Goal: Navigation & Orientation: Find specific page/section

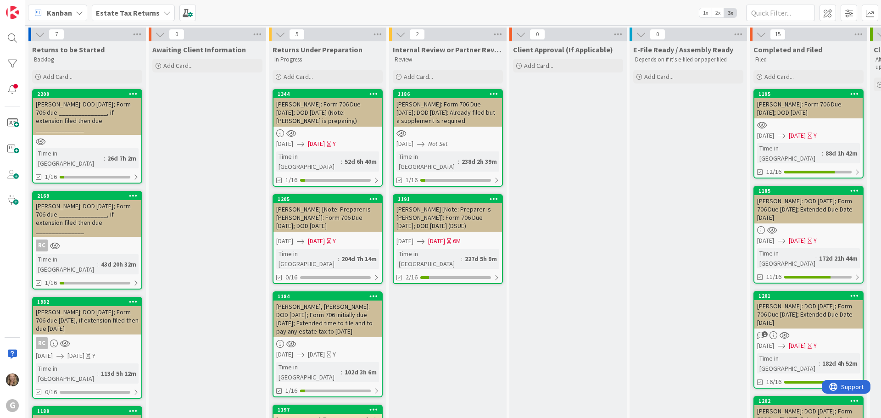
click at [163, 11] on icon at bounding box center [166, 12] width 7 height 7
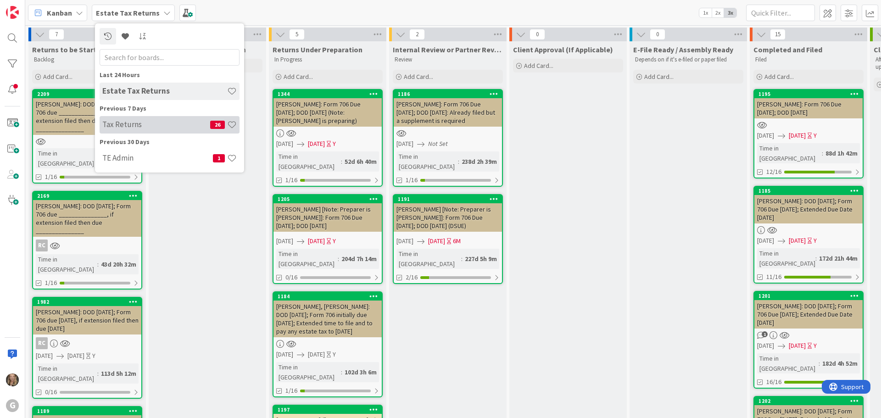
click at [127, 125] on h4 "Tax Returns" at bounding box center [156, 124] width 108 height 9
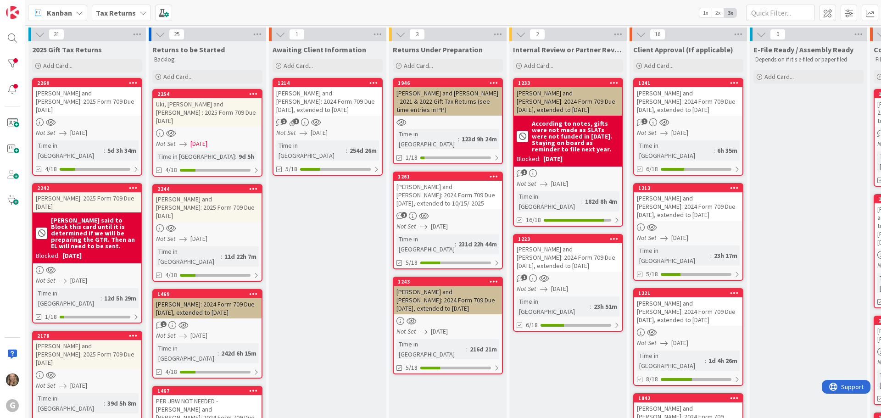
click at [139, 14] on icon at bounding box center [142, 12] width 7 height 7
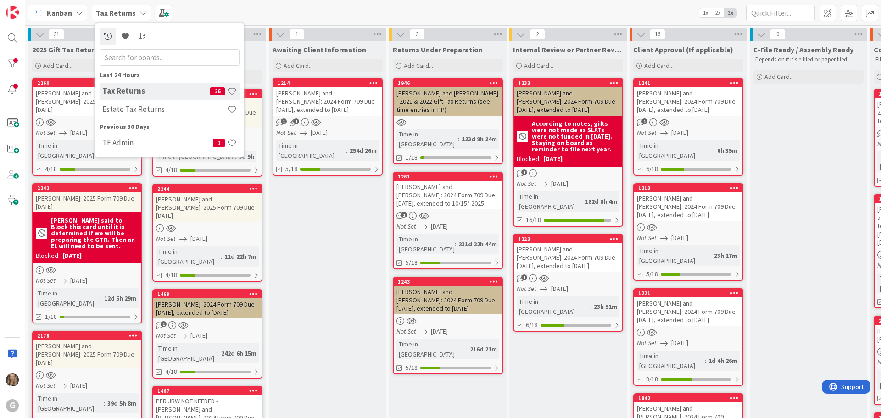
click at [123, 91] on h4 "Tax Returns" at bounding box center [156, 90] width 108 height 9
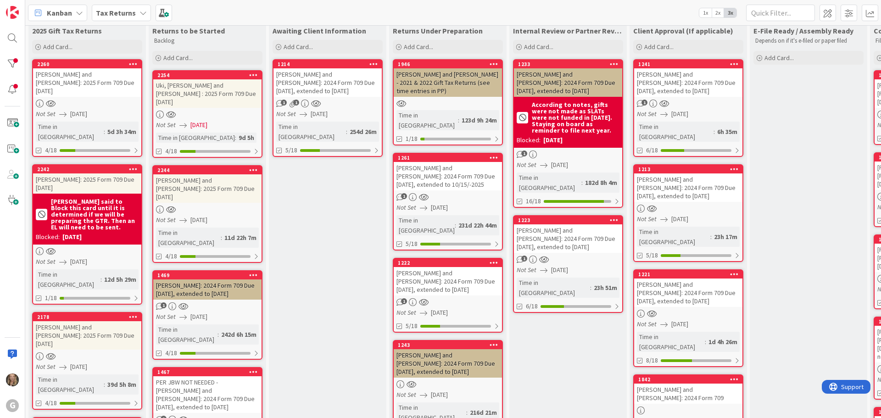
scroll to position [13, 0]
